Goal: Find specific page/section: Find specific page/section

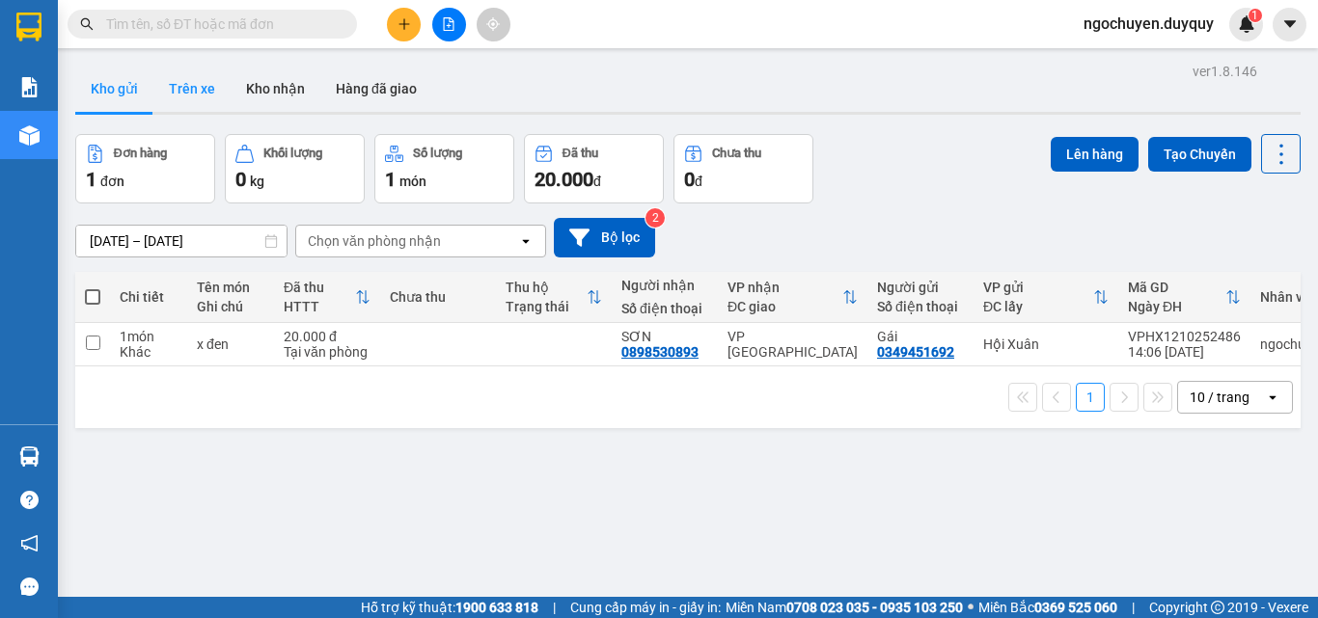
click at [193, 86] on button "Trên xe" at bounding box center [191, 89] width 77 height 46
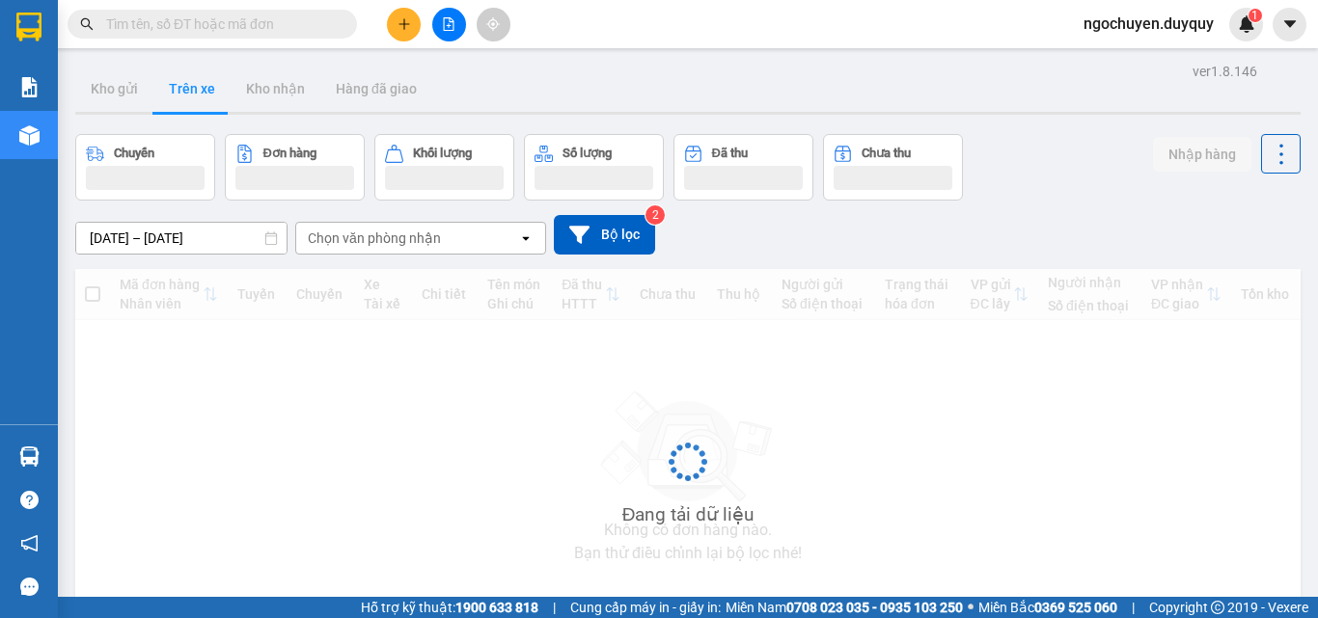
click at [383, 245] on div "Chọn văn phòng nhận" at bounding box center [374, 238] width 133 height 19
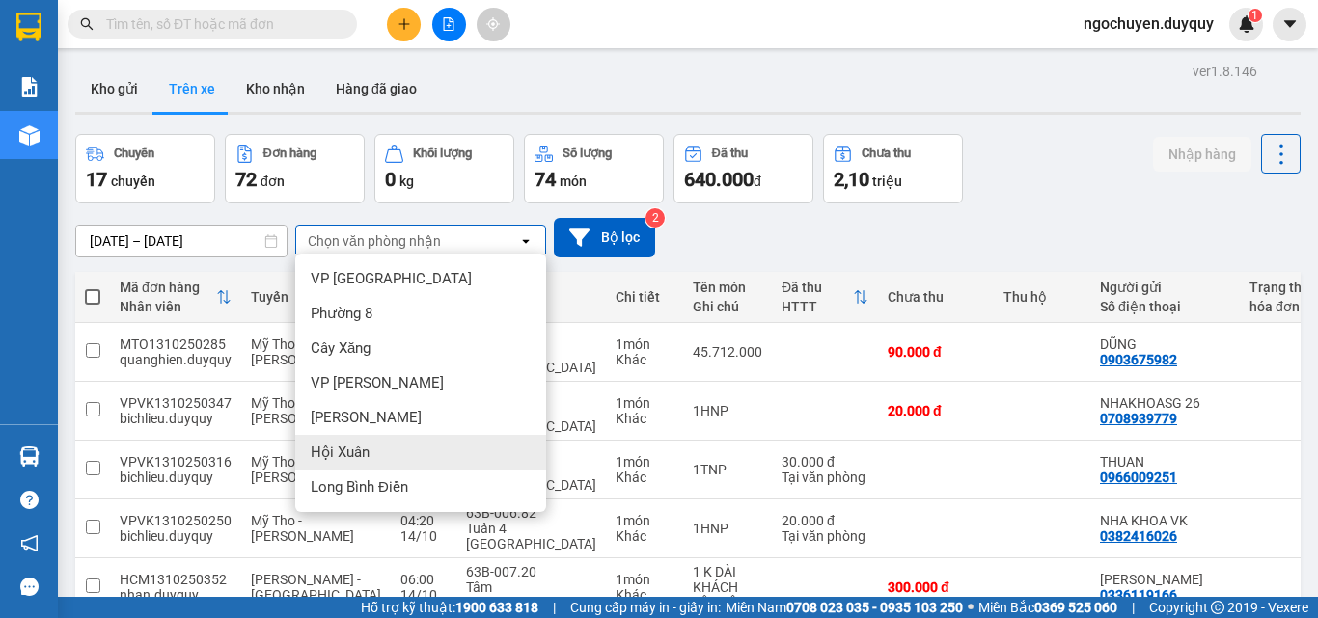
click at [362, 453] on span "Hội Xuân" at bounding box center [340, 452] width 59 height 19
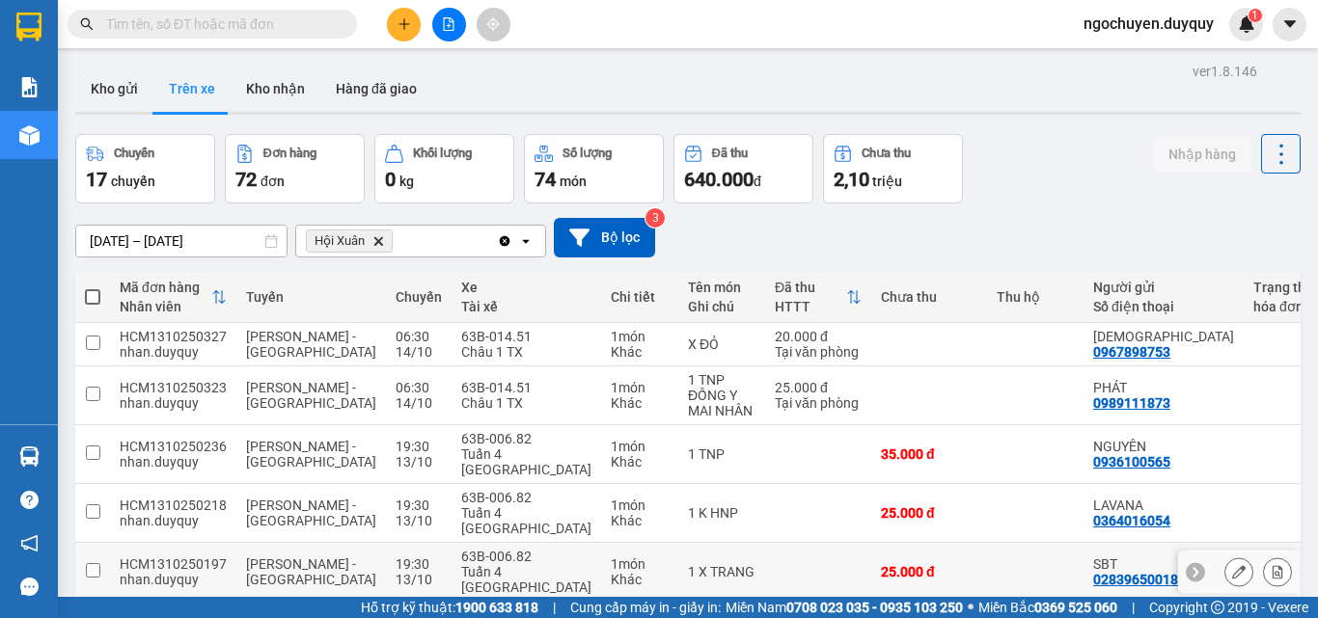
scroll to position [191, 0]
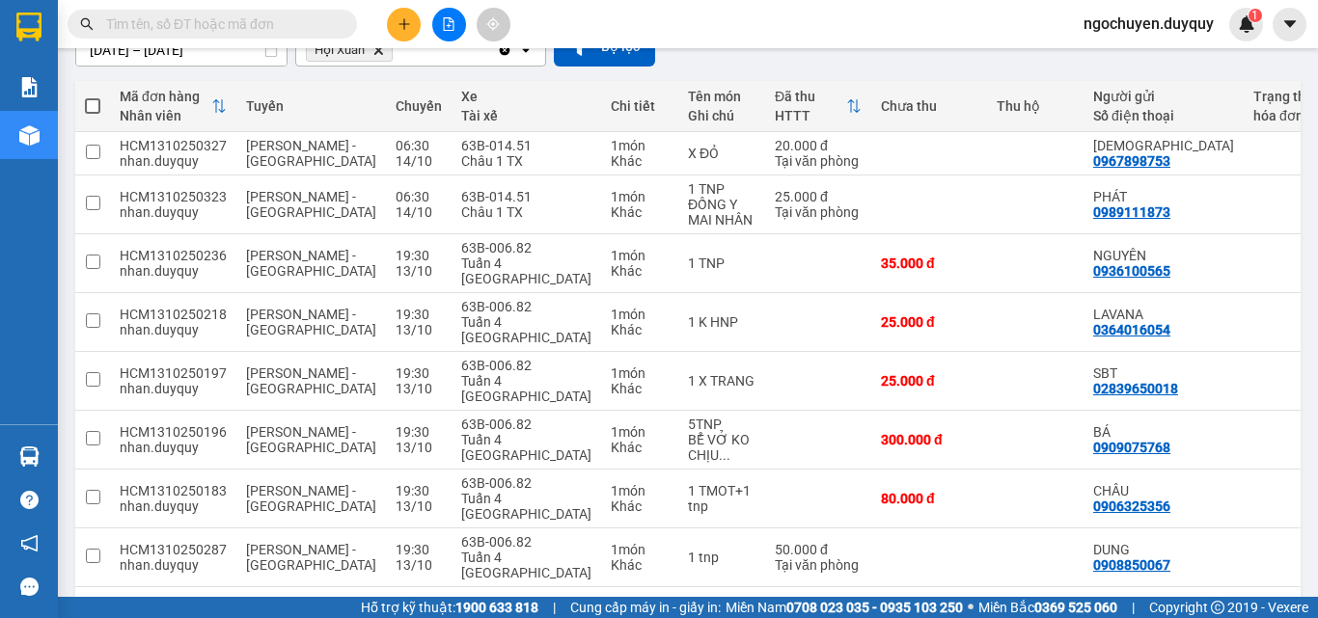
click at [920, 602] on div "1 10 / trang open" at bounding box center [688, 618] width 1210 height 33
